Goal: Information Seeking & Learning: Learn about a topic

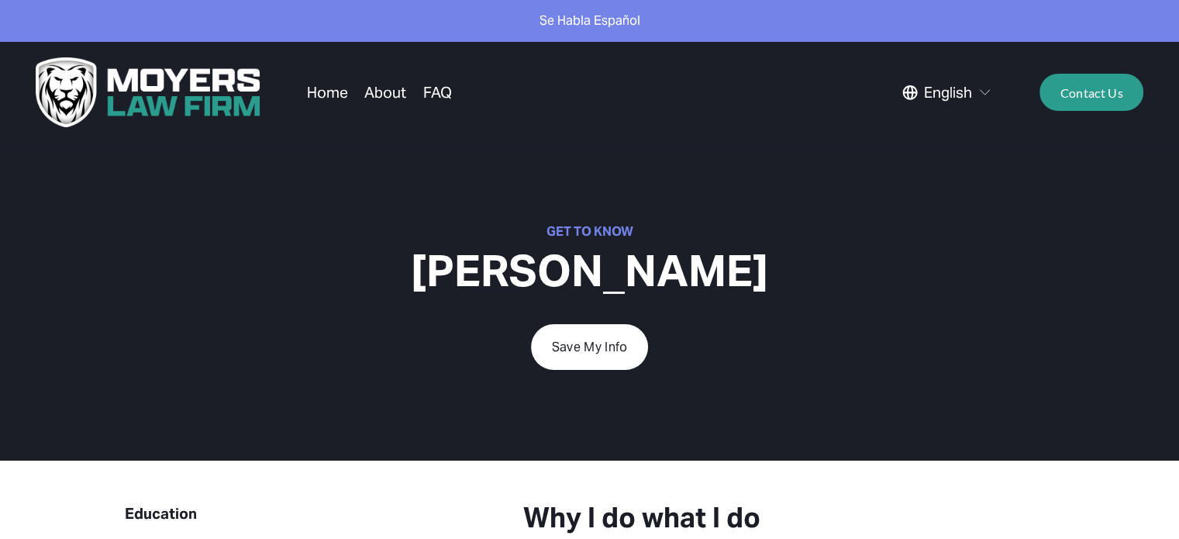
click at [382, 92] on link "About" at bounding box center [385, 92] width 42 height 29
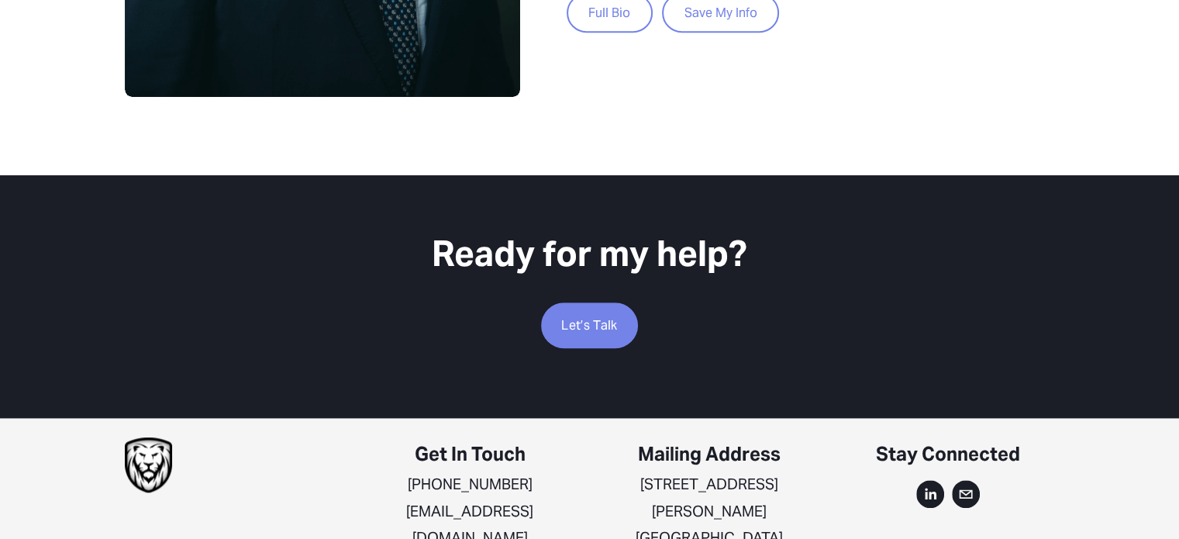
scroll to position [1091, 0]
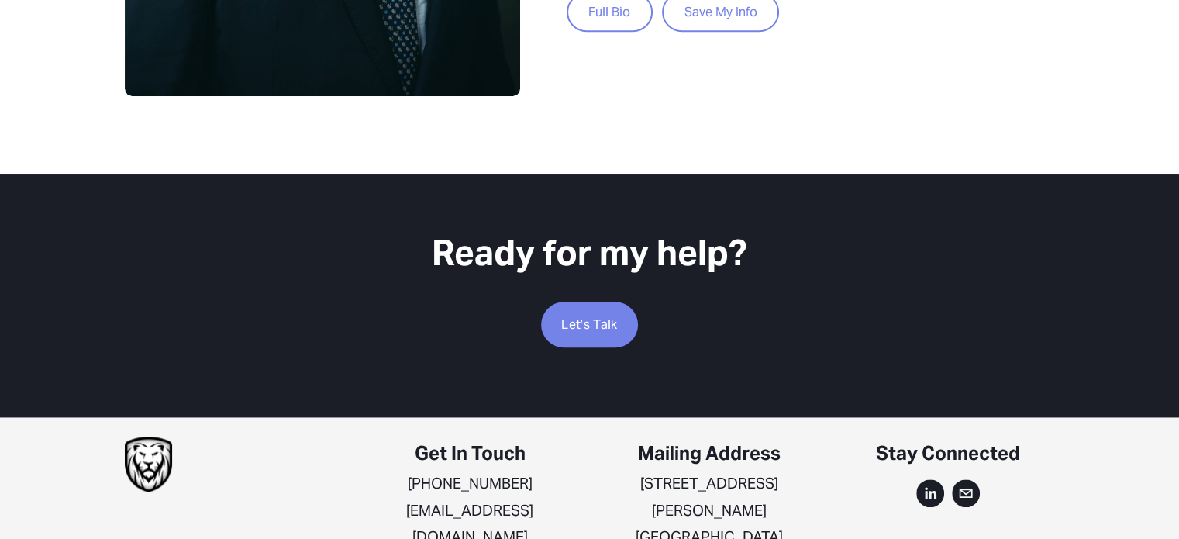
click at [598, 5] on link "Full Bio" at bounding box center [610, 12] width 86 height 40
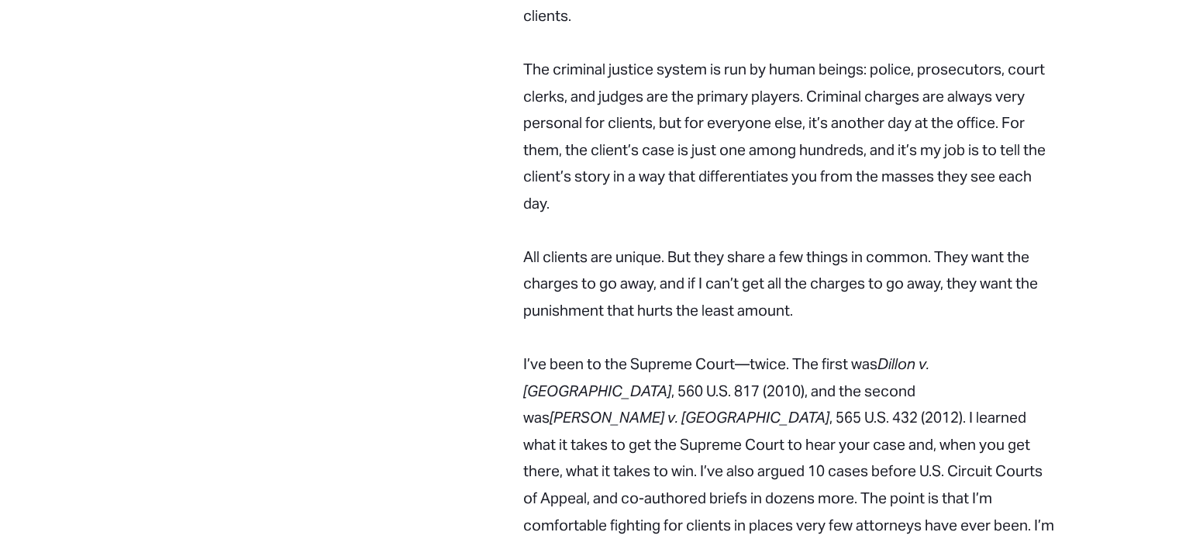
scroll to position [1550, 0]
